Goal: Find specific page/section: Find specific page/section

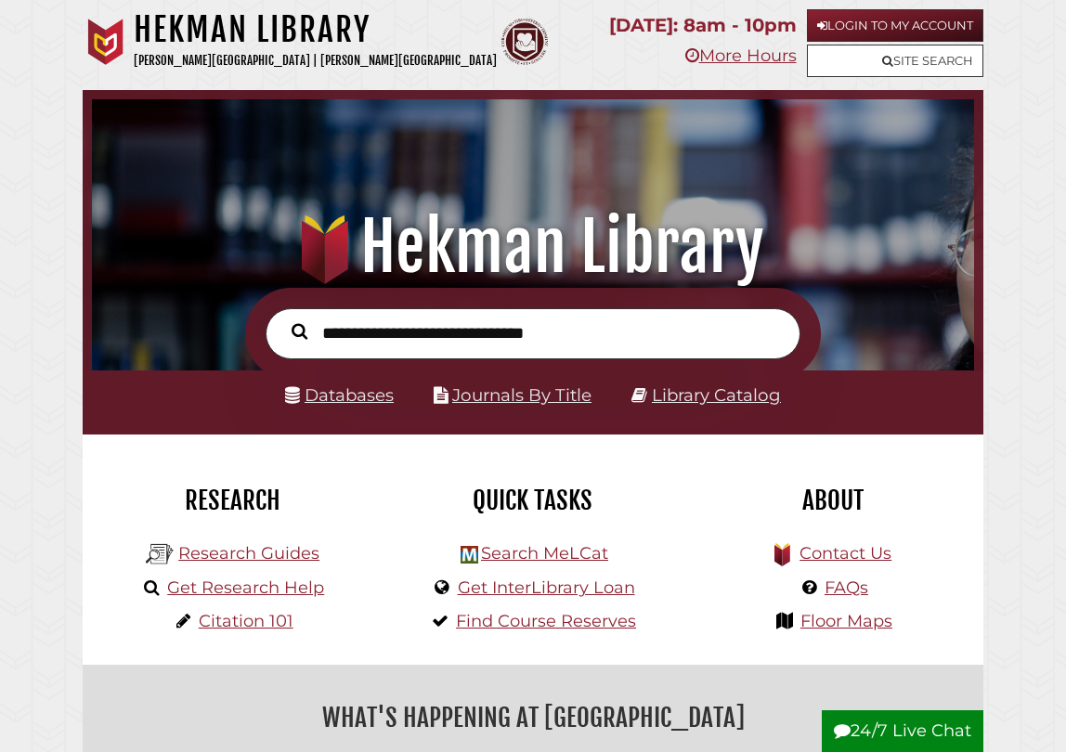
scroll to position [292, 873]
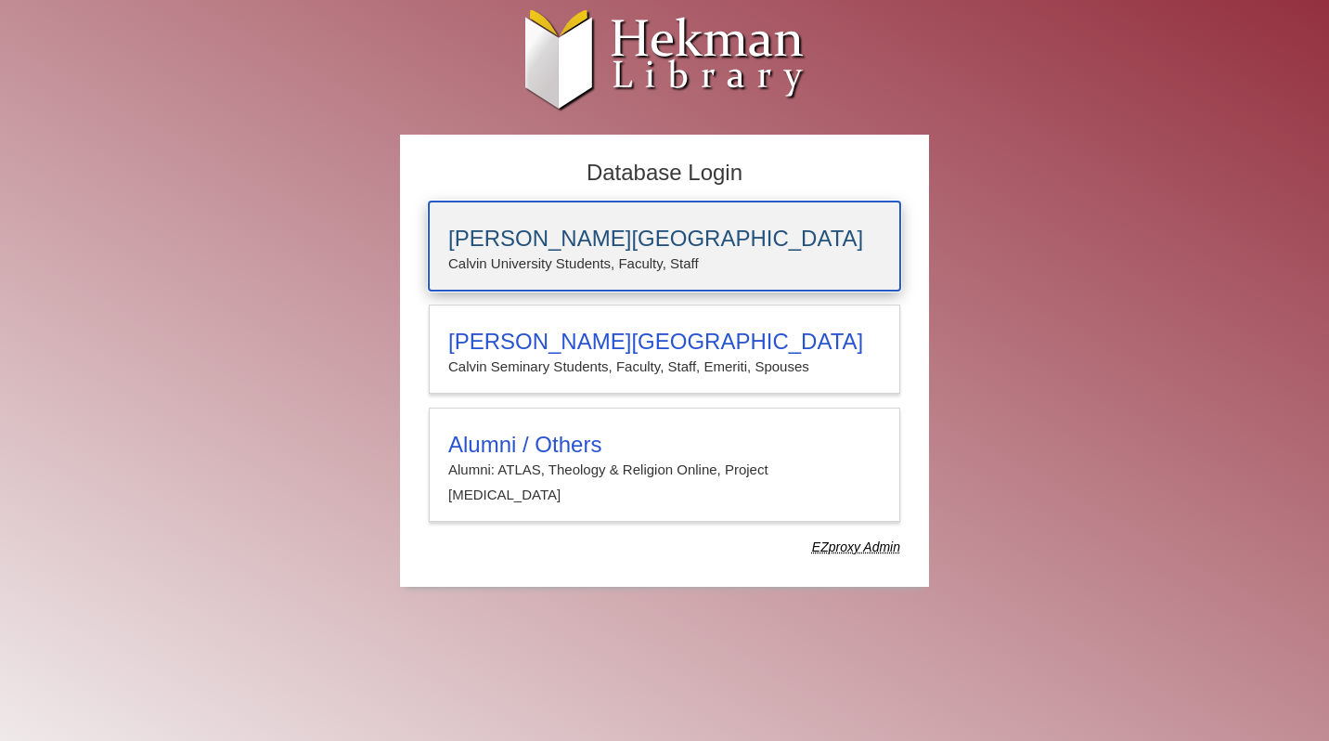
click at [686, 221] on div "[PERSON_NAME][GEOGRAPHIC_DATA] [PERSON_NAME] University Students, Faculty, Staff" at bounding box center [665, 245] width 472 height 89
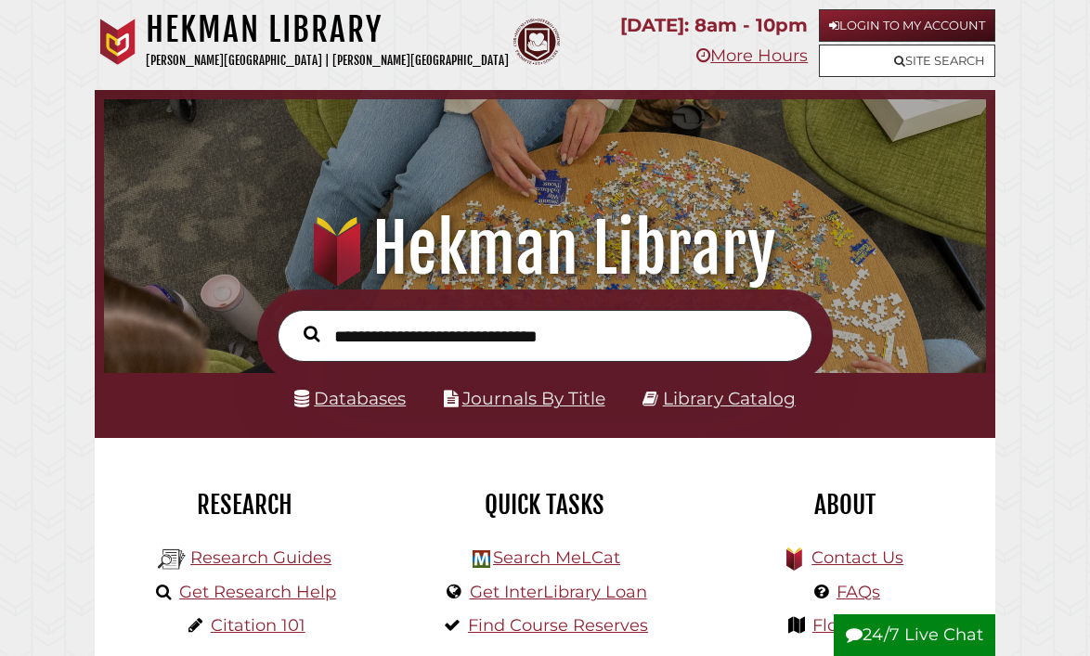
scroll to position [292, 873]
click at [375, 344] on input "text" at bounding box center [545, 336] width 535 height 52
type input "********"
click at [294, 322] on button "Search" at bounding box center [311, 334] width 34 height 25
